Goal: Task Accomplishment & Management: Manage account settings

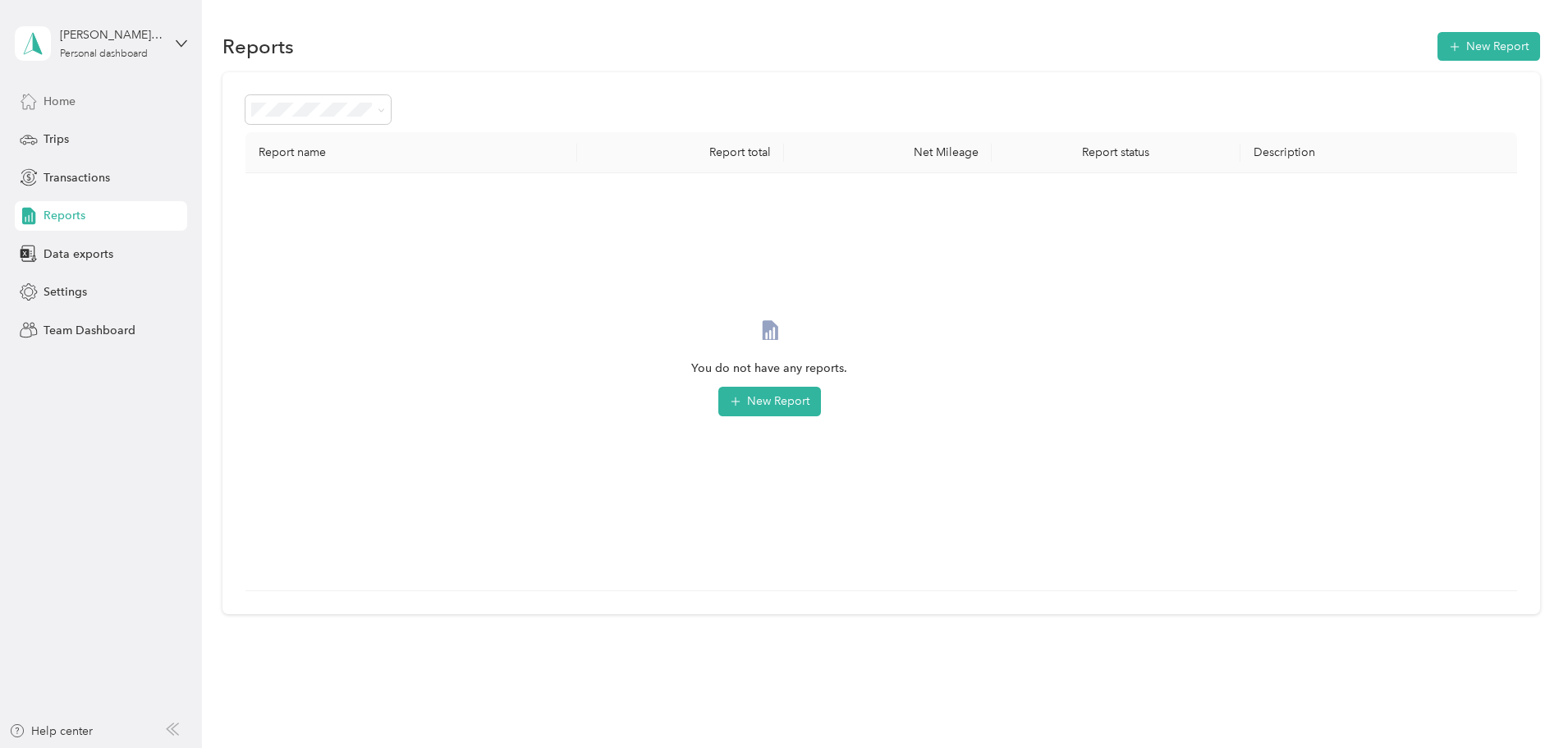
click at [126, 93] on div "Home" at bounding box center [100, 101] width 172 height 30
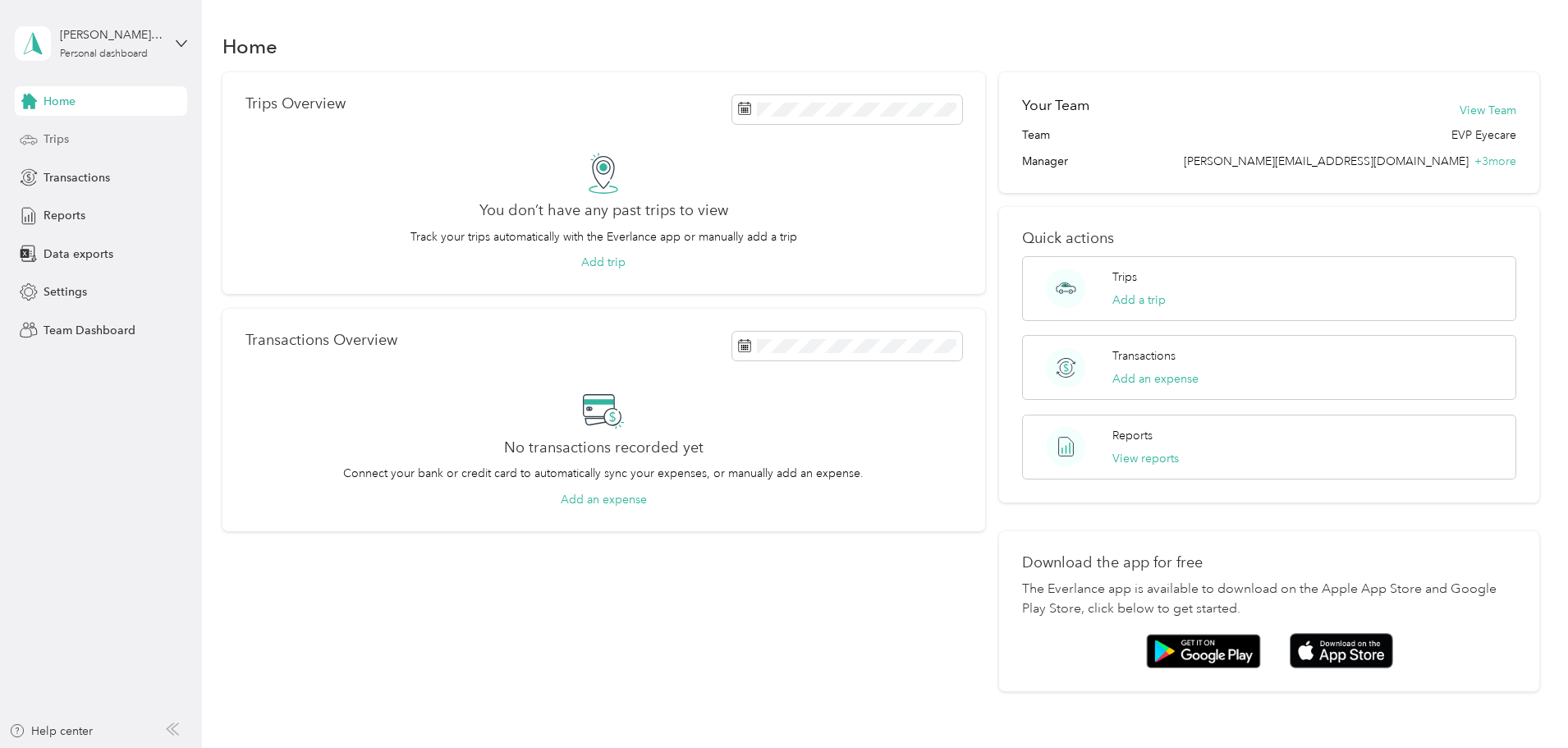
click at [69, 135] on div "Trips" at bounding box center [100, 140] width 172 height 30
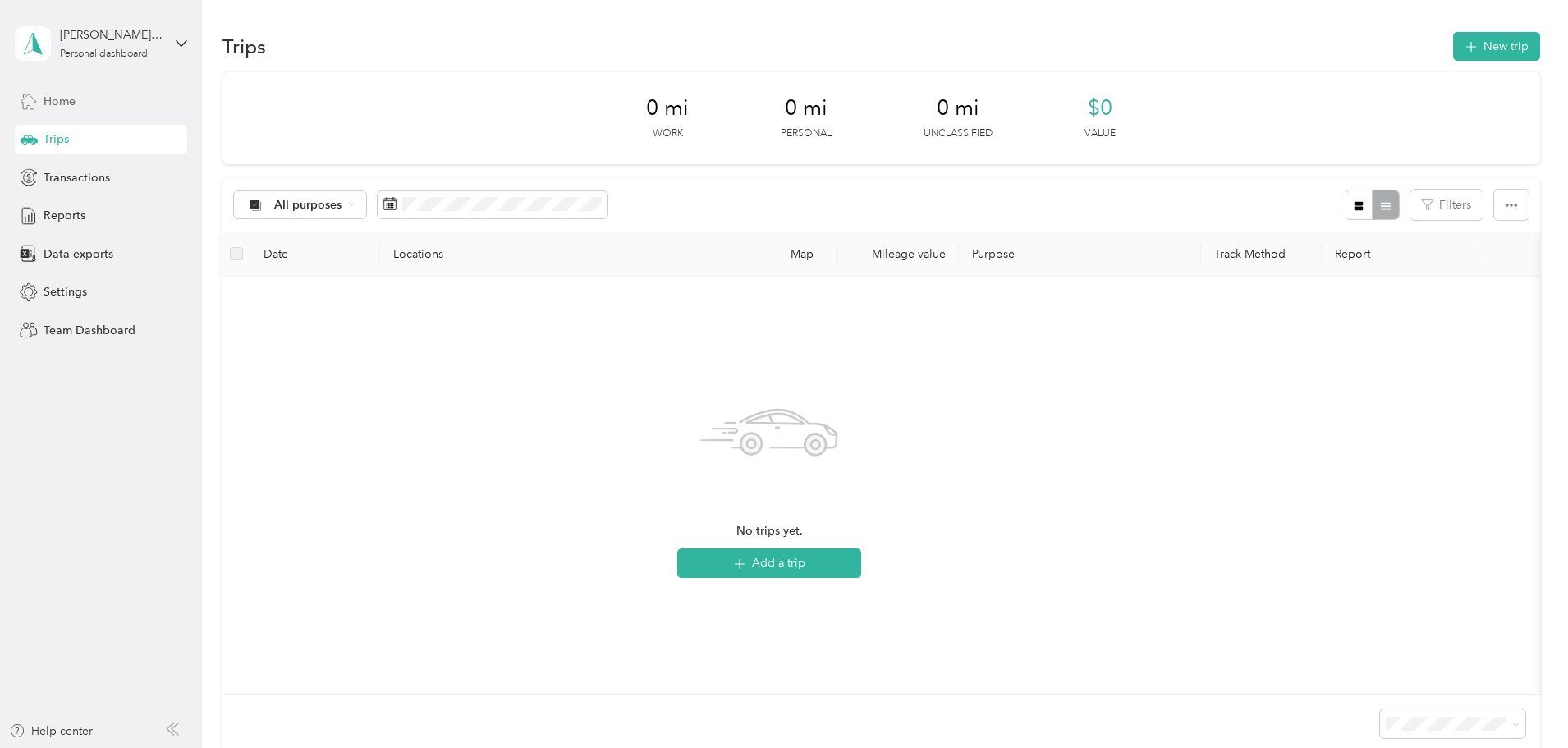
click at [79, 107] on div "Home" at bounding box center [100, 101] width 172 height 30
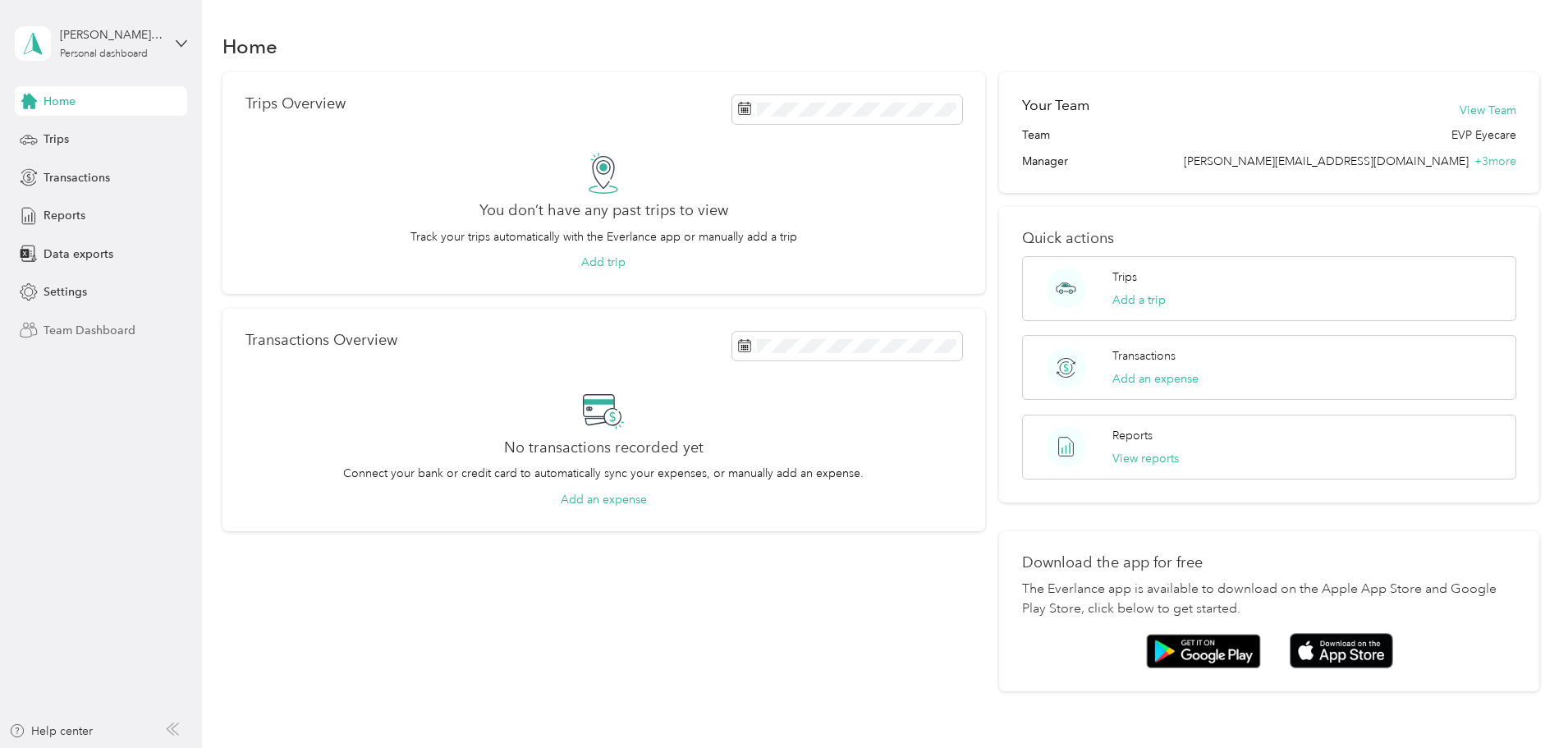
click at [94, 328] on span "Team Dashboard" at bounding box center [89, 331] width 92 height 17
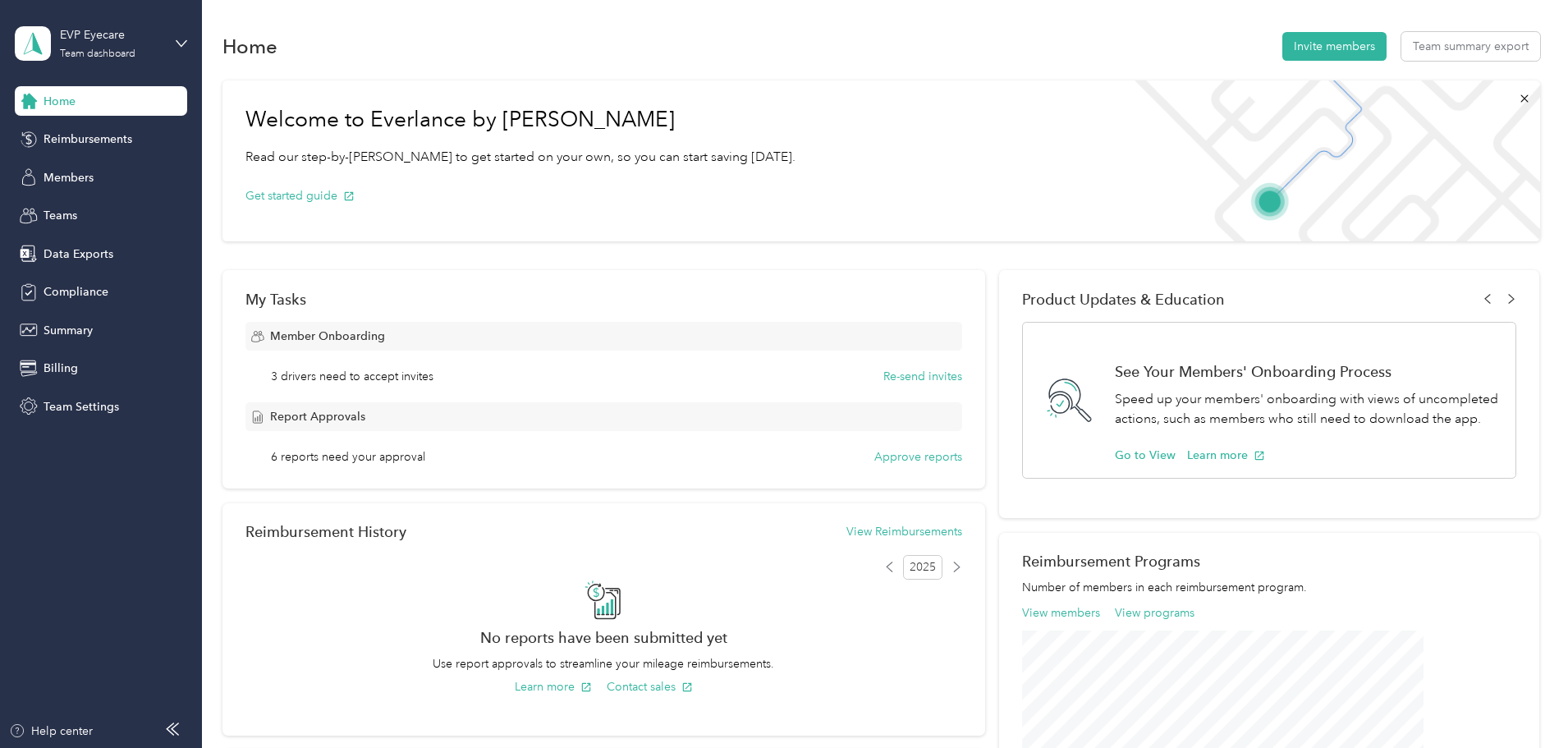
click at [94, 193] on div "Home Reimbursements Members Teams Data Exports Compliance Summary Billing Team …" at bounding box center [100, 254] width 172 height 335
click at [97, 184] on div "Members" at bounding box center [100, 177] width 172 height 30
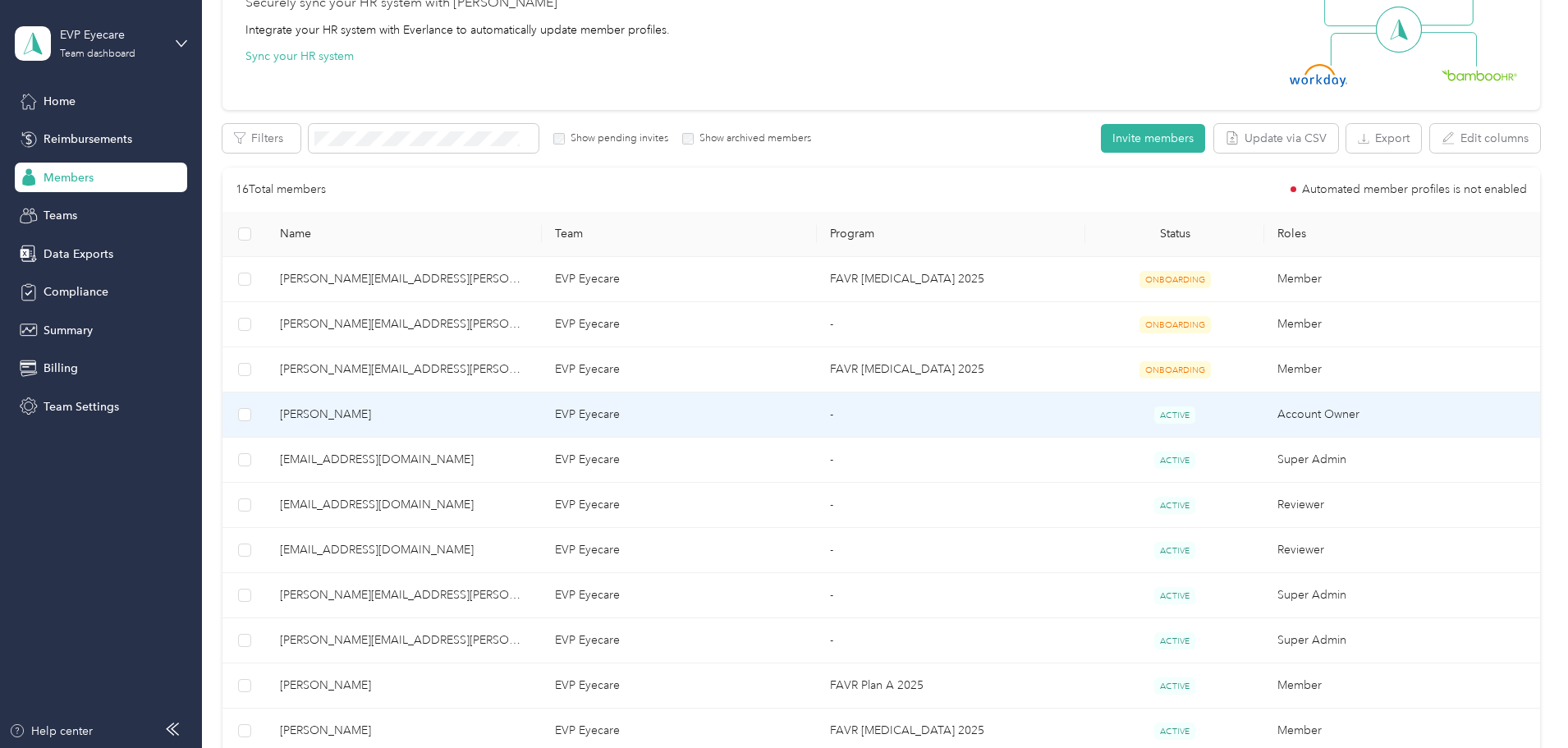
scroll to position [158, 0]
